Goal: Navigation & Orientation: Find specific page/section

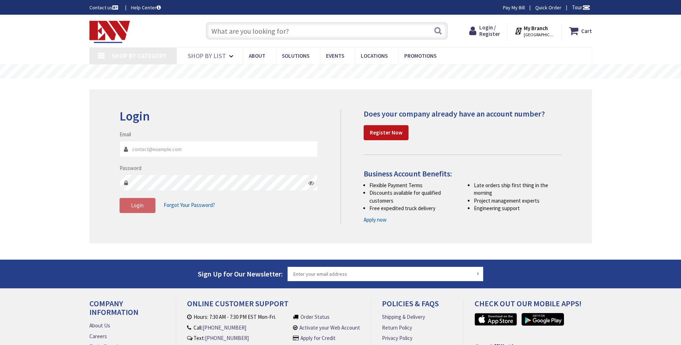
click at [144, 144] on input "Email" at bounding box center [219, 149] width 198 height 16
type input "[EMAIL_ADDRESS][DOMAIN_NAME]"
type input "Rocky Top Rd, [GEOGRAPHIC_DATA], [GEOGRAPHIC_DATA]"
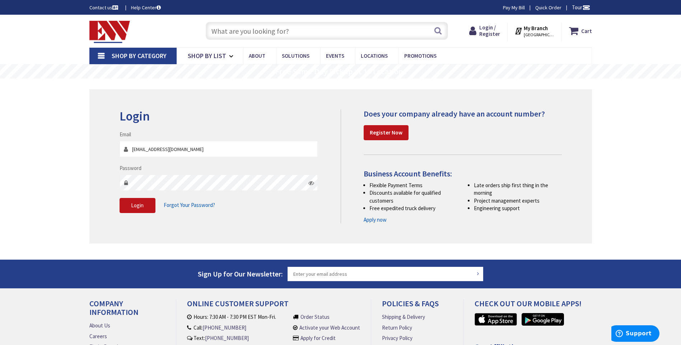
click at [313, 184] on icon at bounding box center [311, 183] width 6 height 6
click at [136, 203] on span "Login" at bounding box center [137, 205] width 13 height 7
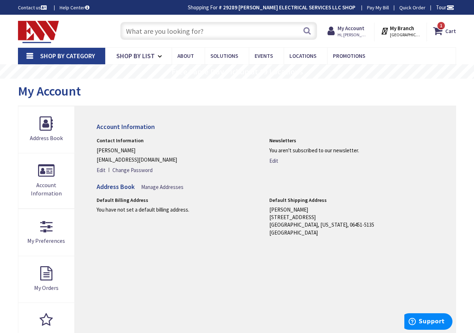
click at [181, 37] on input "text" at bounding box center [218, 31] width 197 height 18
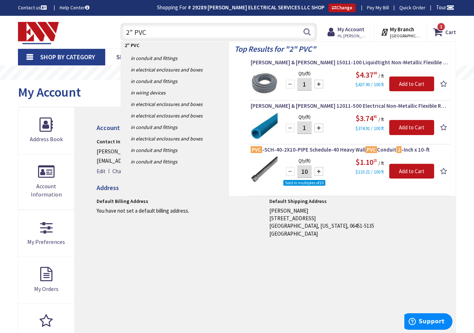
click at [128, 32] on input "2" PVC" at bounding box center [218, 32] width 197 height 18
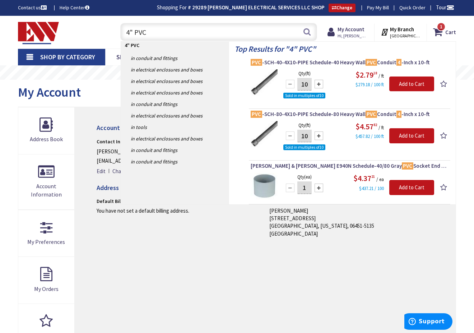
type input "4" PVC"
